Goal: Information Seeking & Learning: Learn about a topic

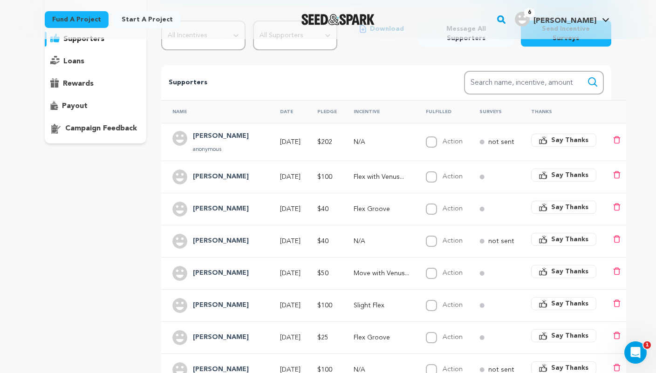
scroll to position [117, 0]
click at [269, 170] on td "Aug 15, 2025" at bounding box center [287, 177] width 37 height 32
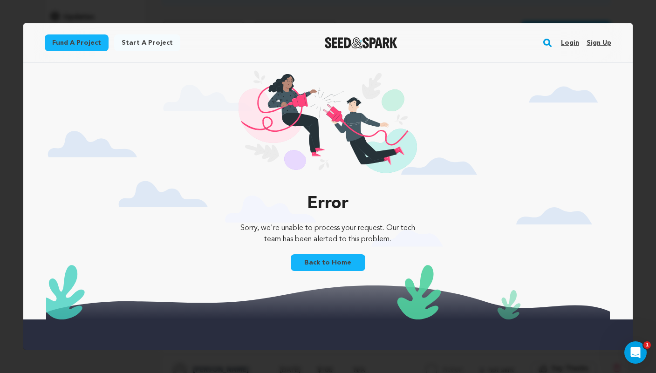
scroll to position [0, 0]
click at [571, 45] on link "Login" at bounding box center [570, 42] width 18 height 15
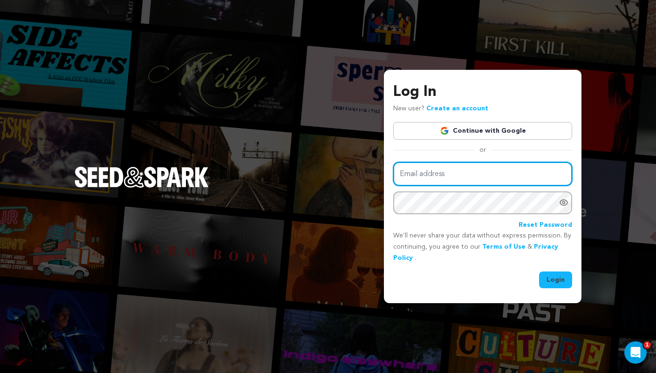
click at [477, 176] on input "Email address" at bounding box center [482, 174] width 179 height 24
type input "[EMAIL_ADDRESS][DOMAIN_NAME]"
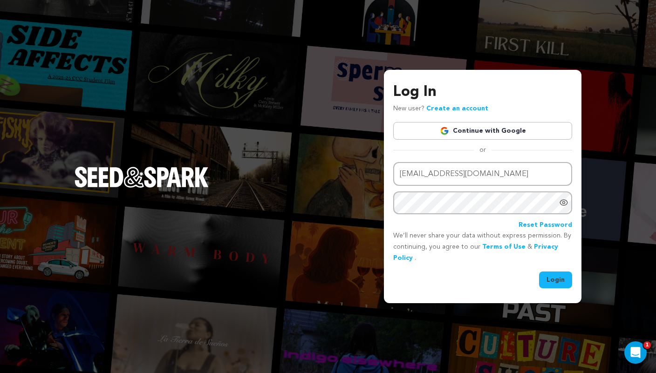
click at [557, 282] on button "Login" at bounding box center [555, 280] width 33 height 17
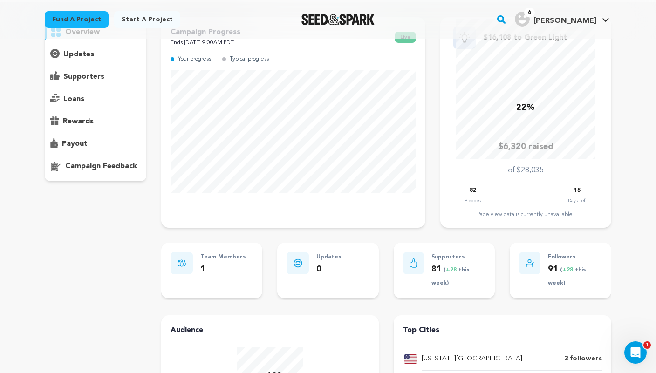
scroll to position [45, 0]
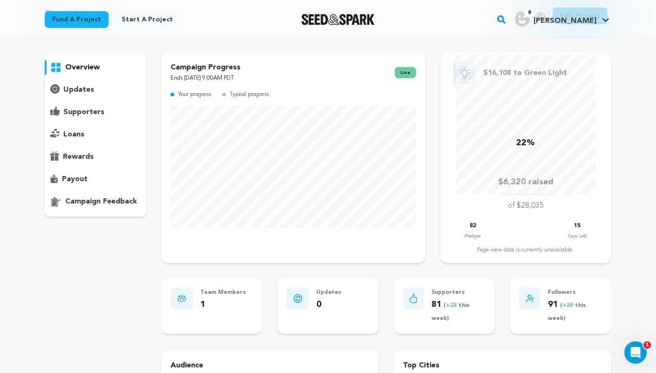
click at [78, 111] on p "supporters" at bounding box center [83, 112] width 41 height 11
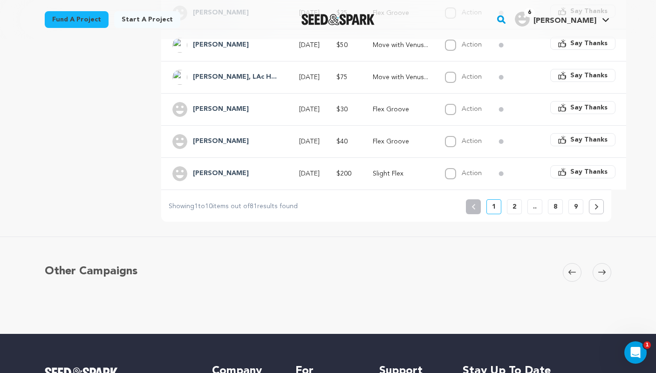
scroll to position [376, 0]
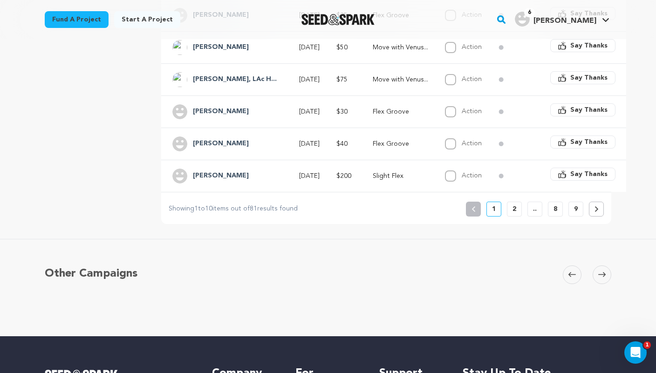
click at [511, 202] on button "2" at bounding box center [514, 209] width 15 height 15
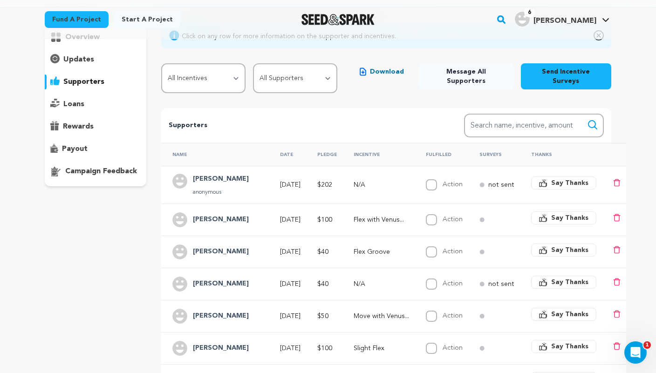
scroll to position [78, 0]
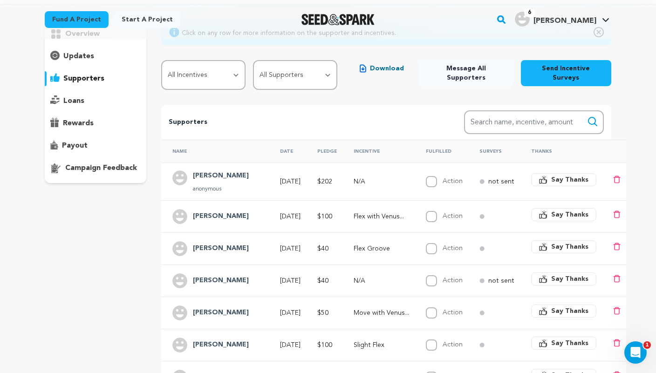
click at [213, 211] on h4 "Simone A" at bounding box center [221, 216] width 56 height 11
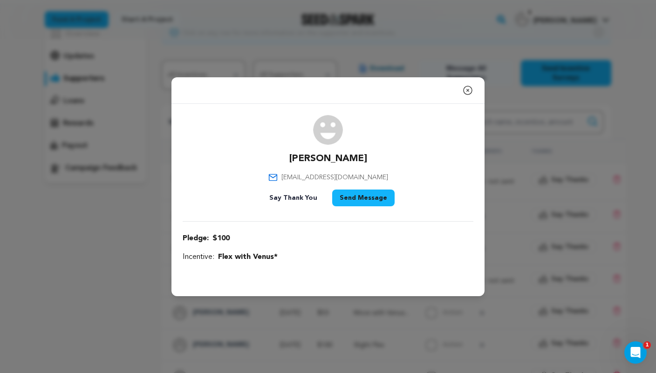
click at [472, 90] on icon "button" at bounding box center [468, 90] width 8 height 8
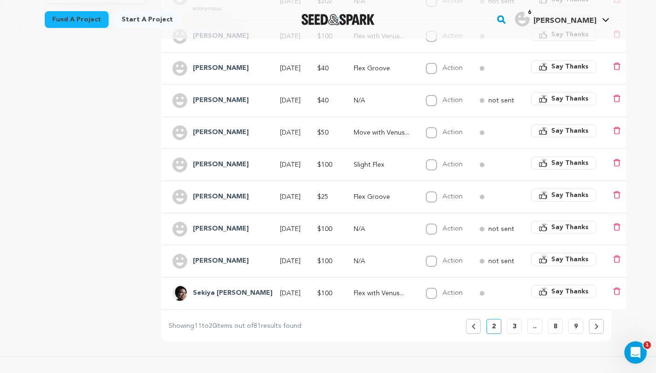
scroll to position [245, 0]
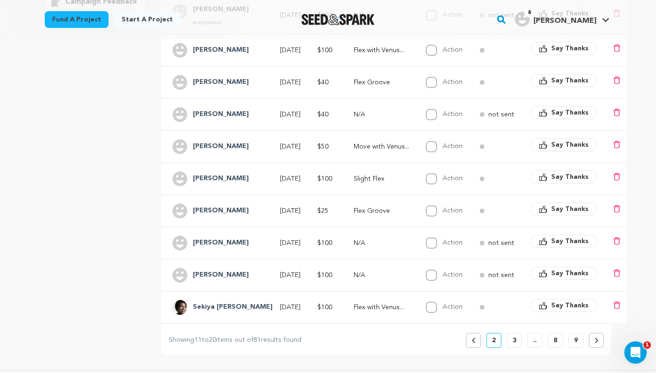
click at [512, 334] on button "3" at bounding box center [514, 340] width 15 height 15
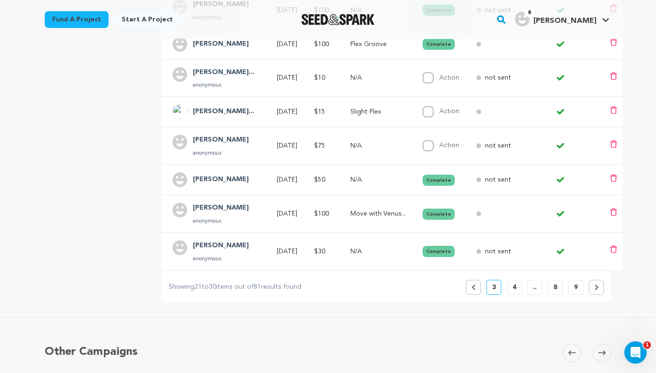
scroll to position [346, 0]
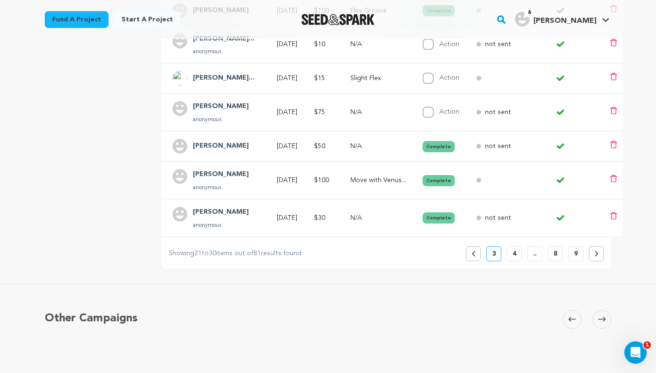
click at [517, 247] on button "4" at bounding box center [514, 254] width 15 height 15
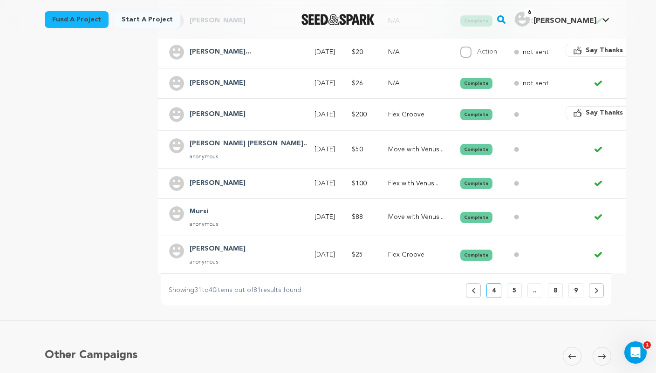
scroll to position [401, 0]
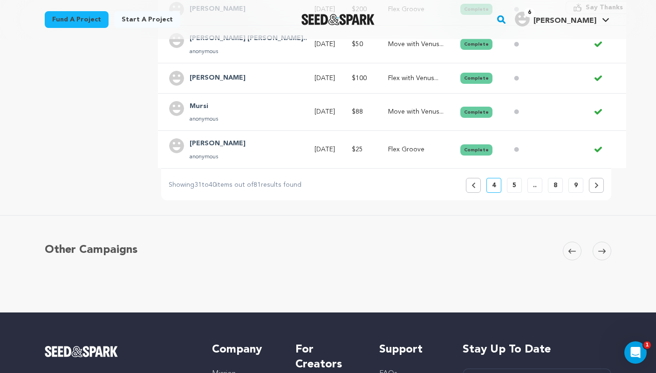
click at [479, 180] on button "Previous" at bounding box center [473, 185] width 15 height 15
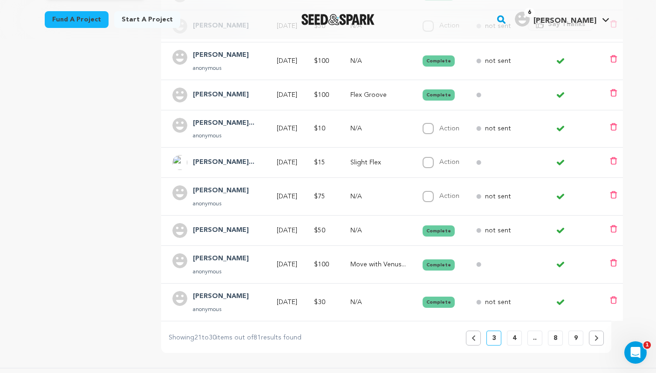
scroll to position [270, 0]
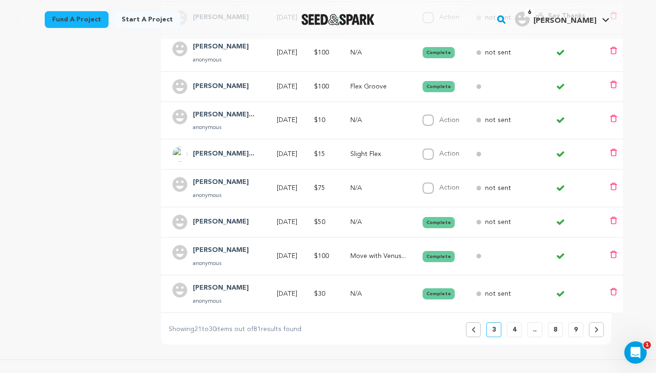
click at [515, 325] on p "4" at bounding box center [515, 329] width 4 height 9
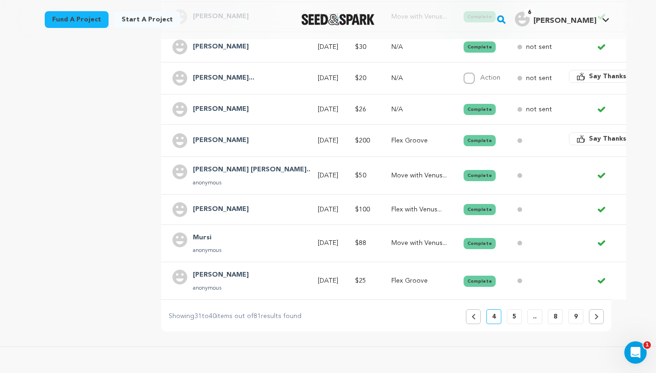
click at [474, 314] on icon at bounding box center [474, 317] width 4 height 6
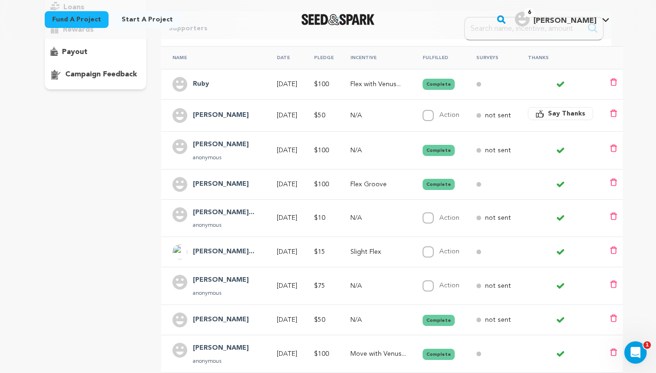
scroll to position [171, 0]
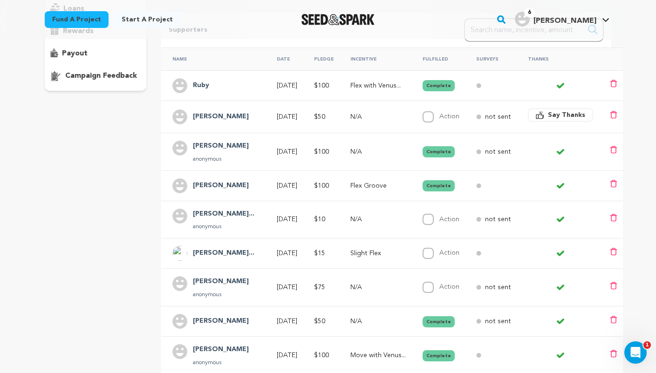
click at [205, 80] on h4 "Ruby" at bounding box center [201, 85] width 16 height 11
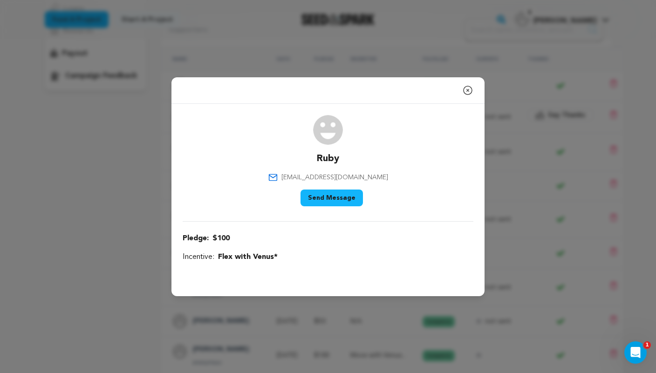
click at [466, 88] on icon "button" at bounding box center [467, 90] width 11 height 11
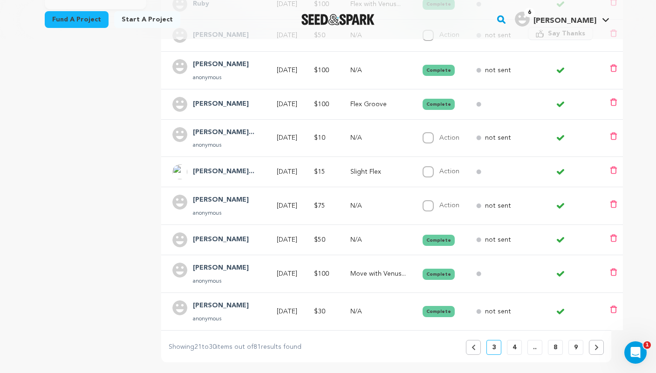
scroll to position [255, 0]
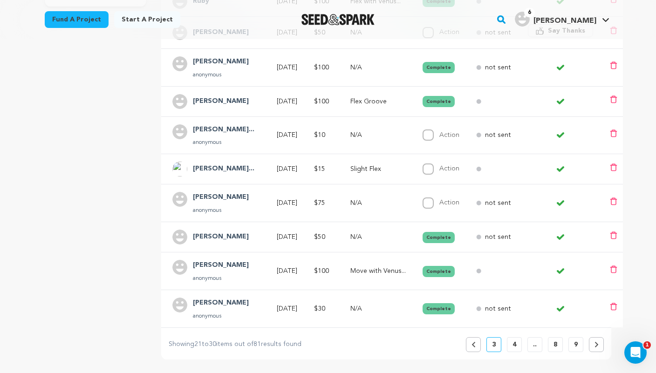
click at [474, 342] on icon at bounding box center [474, 345] width 4 height 6
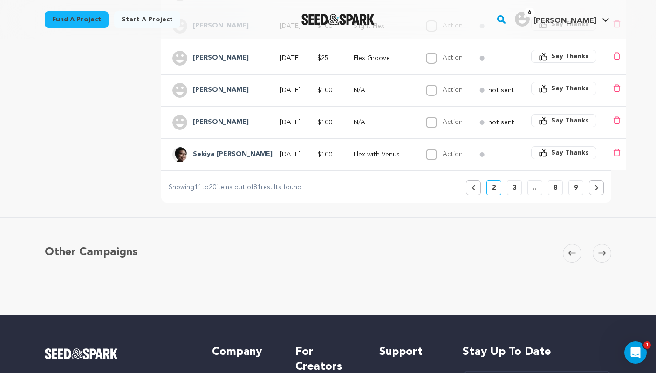
scroll to position [398, 0]
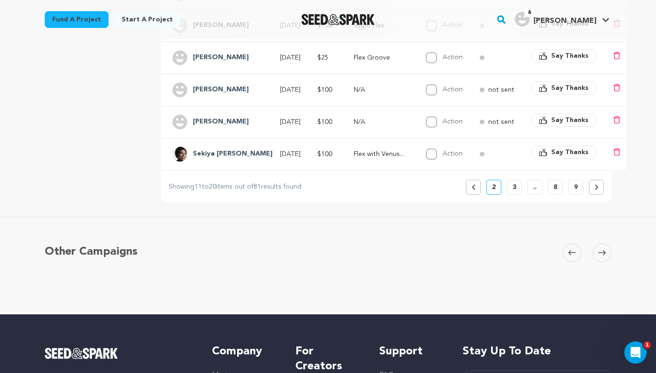
click at [474, 183] on button "Previous" at bounding box center [473, 187] width 15 height 15
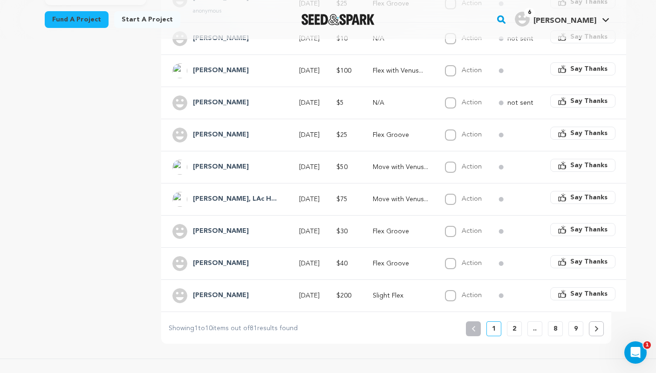
scroll to position [265, 0]
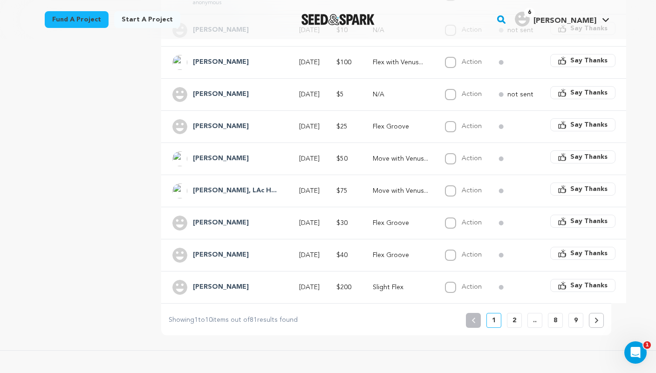
click at [511, 313] on button "2" at bounding box center [514, 320] width 15 height 15
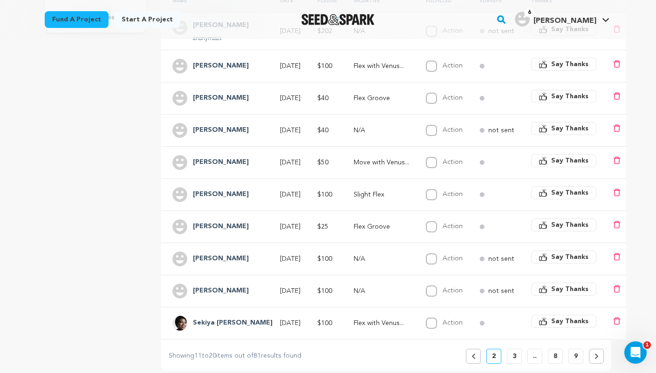
scroll to position [233, 0]
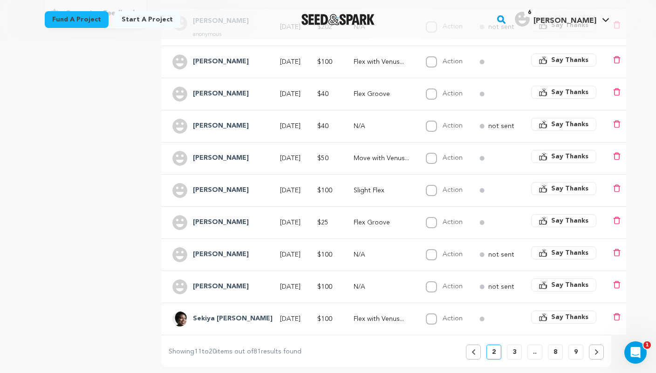
click at [477, 345] on button "Previous" at bounding box center [473, 352] width 15 height 15
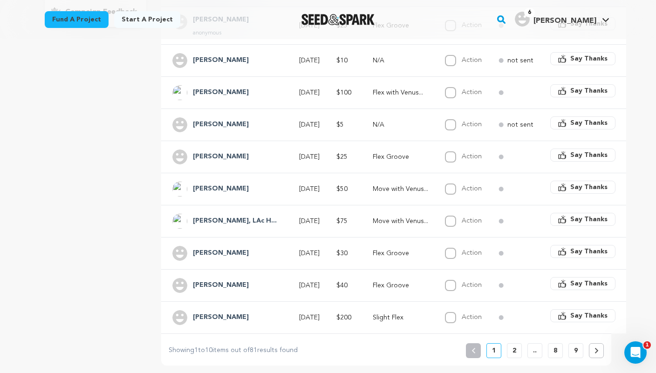
scroll to position [240, 0]
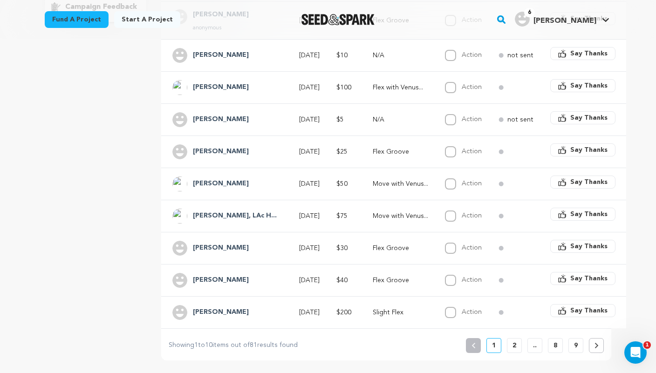
click at [239, 211] on h4 "Anderson, LAc H..." at bounding box center [235, 216] width 84 height 11
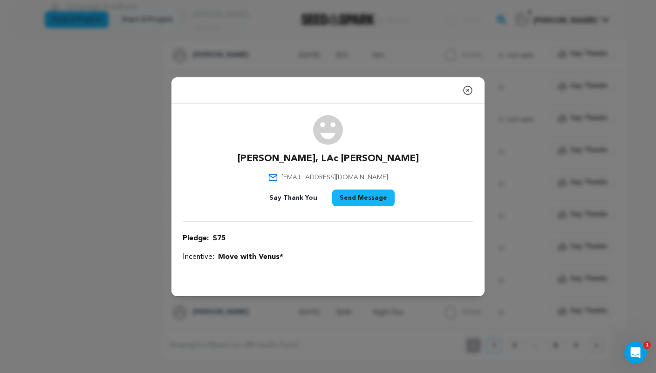
click at [466, 89] on icon "button" at bounding box center [467, 90] width 11 height 11
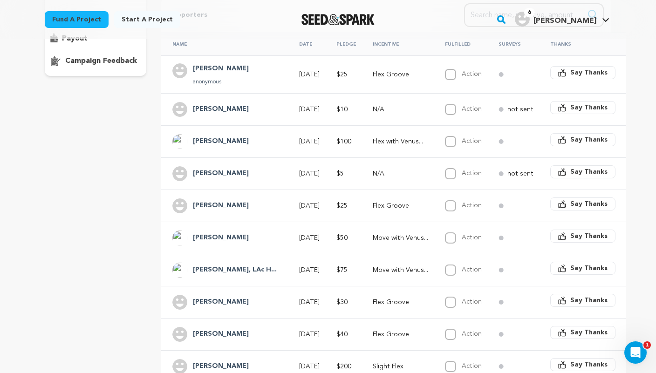
scroll to position [183, 0]
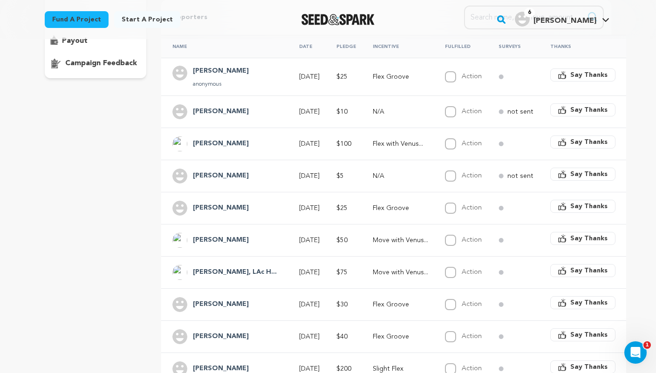
click at [299, 237] on p "Aug 16, 2025" at bounding box center [309, 240] width 21 height 9
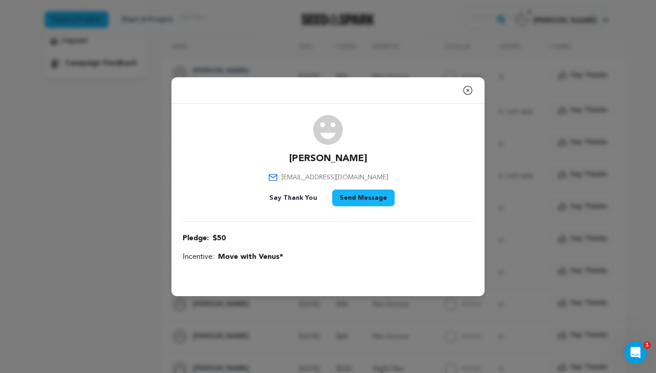
click at [448, 56] on div "Close modal Merritt VEE lsmerritt1913@gmail.com" at bounding box center [328, 186] width 656 height 373
click at [468, 87] on icon "button" at bounding box center [467, 90] width 11 height 11
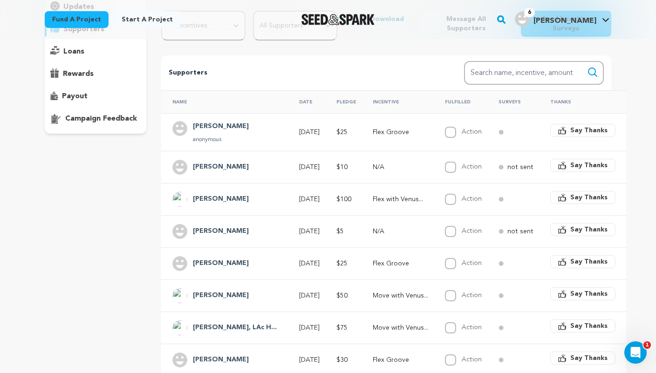
scroll to position [123, 0]
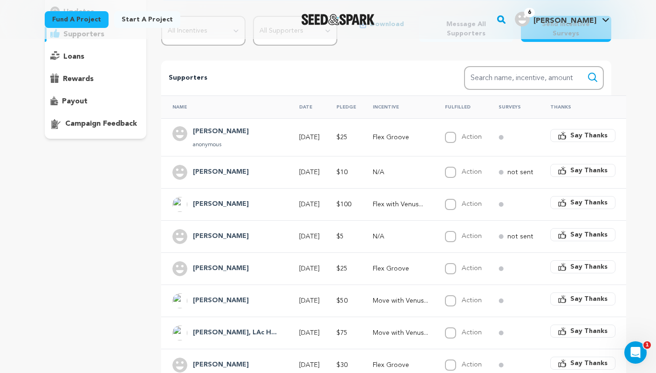
click at [337, 169] on span "$10" at bounding box center [342, 172] width 11 height 7
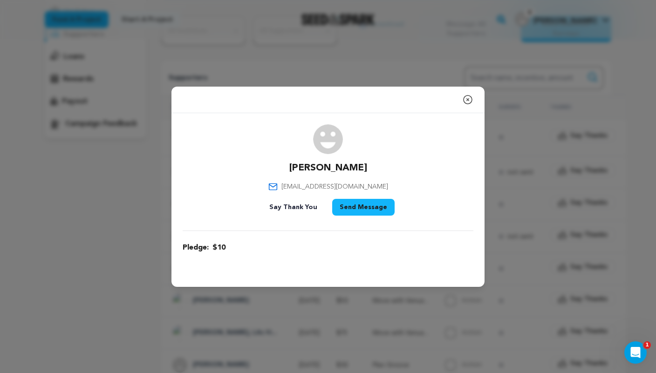
click at [466, 101] on icon "button" at bounding box center [467, 99] width 11 height 11
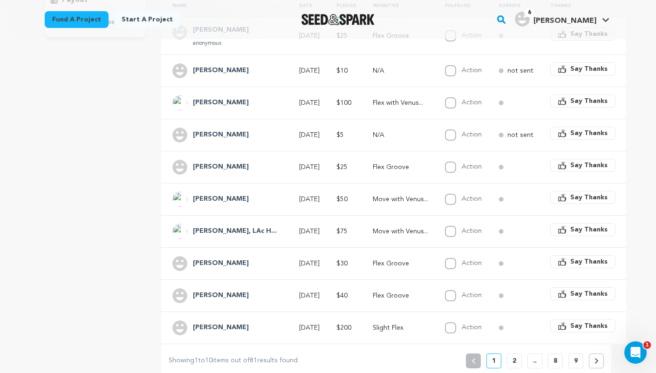
scroll to position [223, 0]
